Goal: Transaction & Acquisition: Purchase product/service

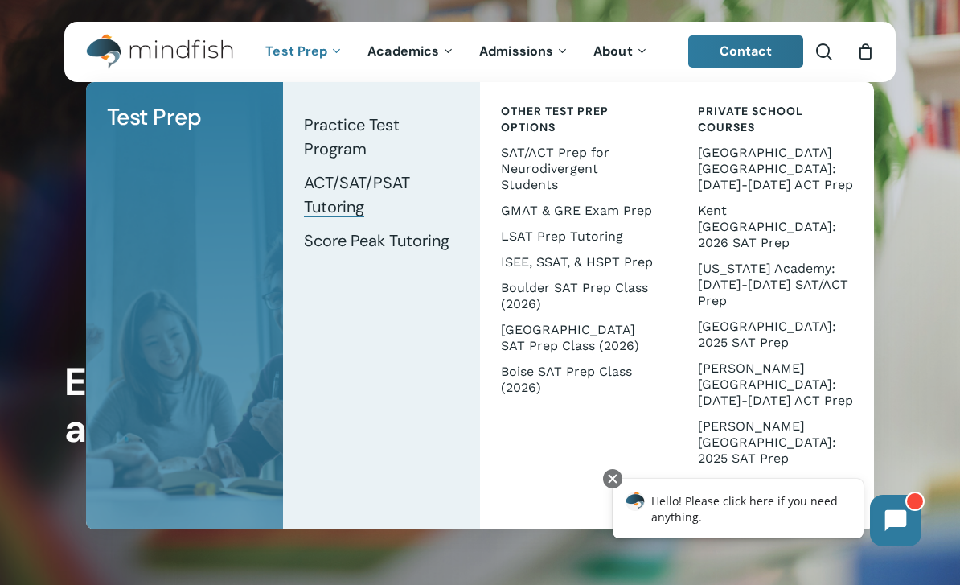
click at [355, 195] on span "ACT/SAT/PSAT Tutoring" at bounding box center [357, 194] width 106 height 45
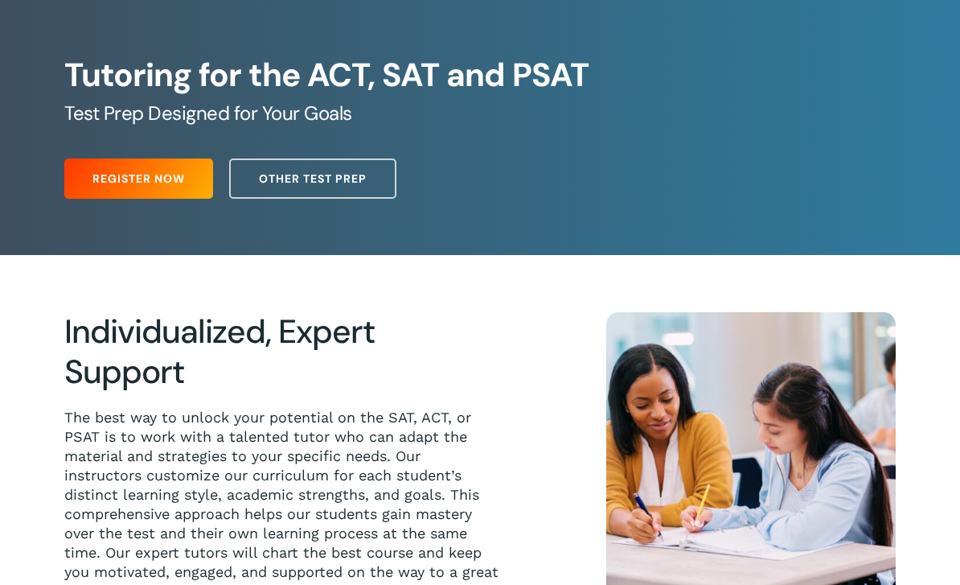
scroll to position [108, 0]
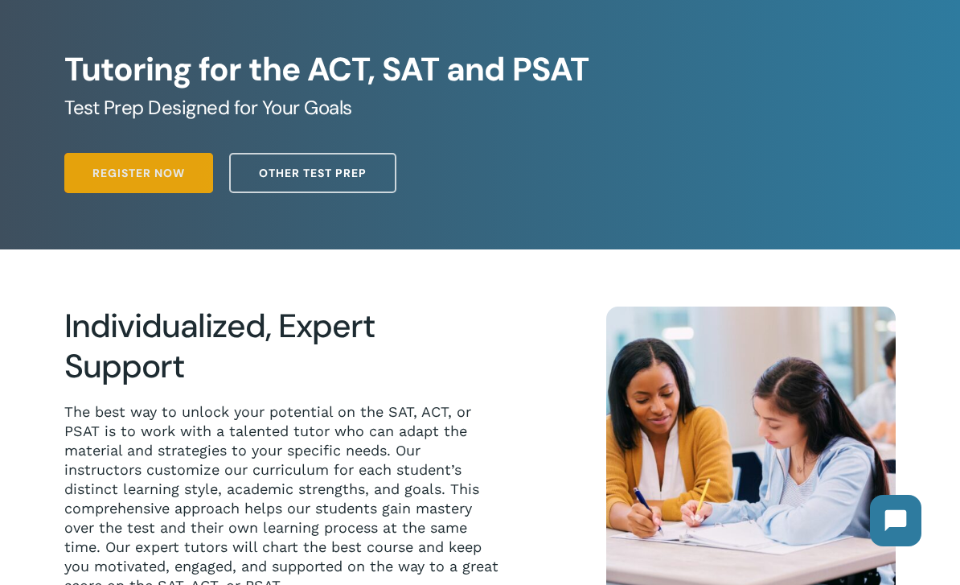
click at [195, 176] on link "Register Now" at bounding box center [138, 173] width 149 height 40
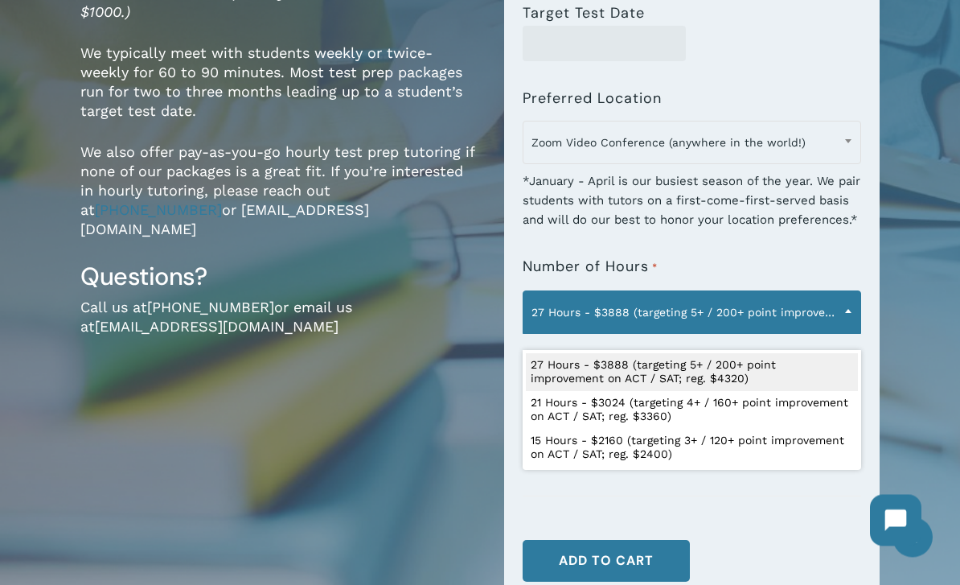
scroll to position [355, 0]
click at [571, 322] on span "27 Hours - $3888 (targeting 5+ / 200+ point improvement on ACT / SAT; reg. $432…" at bounding box center [692, 312] width 336 height 34
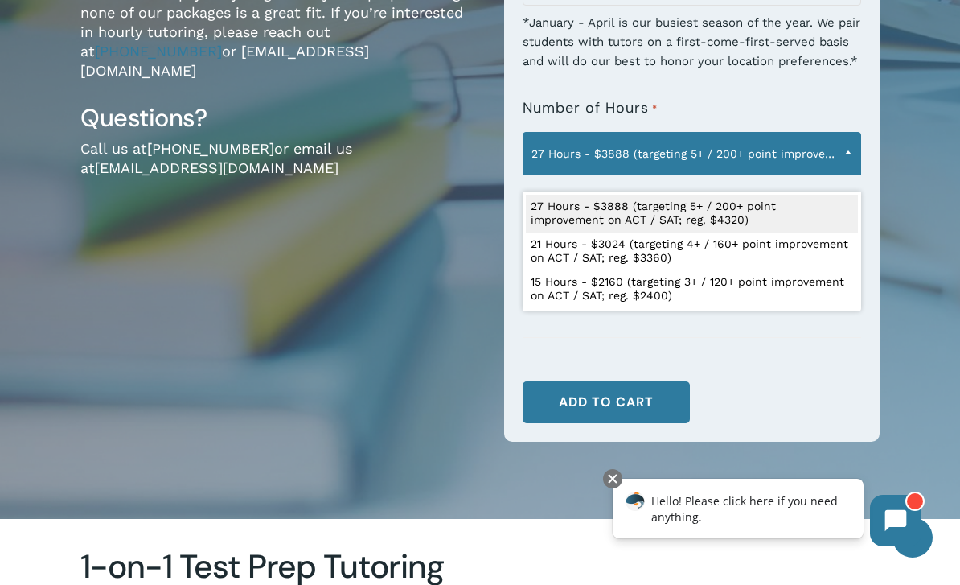
scroll to position [516, 0]
